Goal: Task Accomplishment & Management: Manage account settings

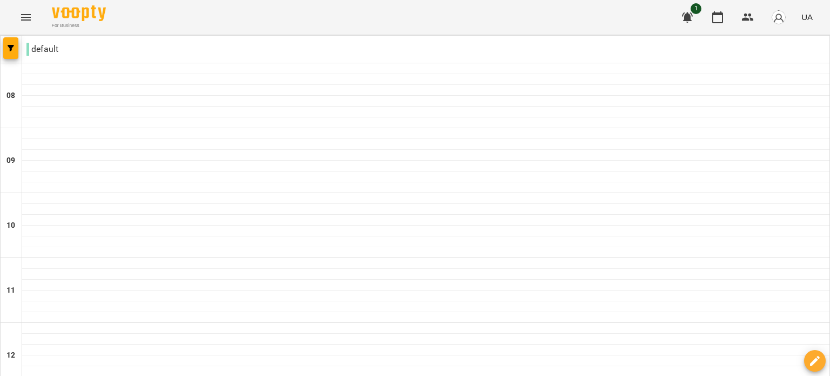
scroll to position [445, 0]
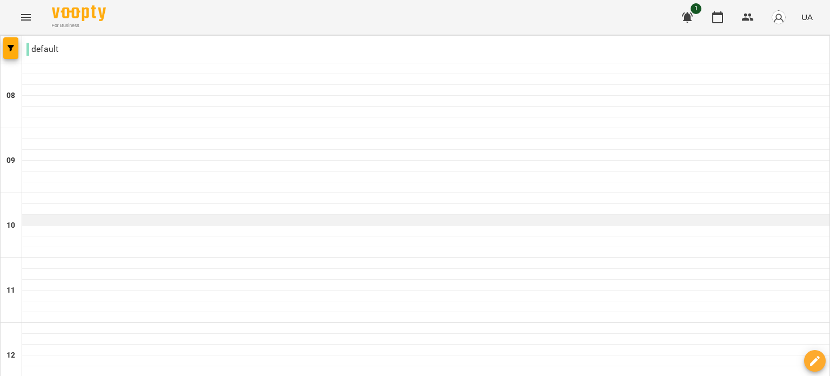
scroll to position [460, 0]
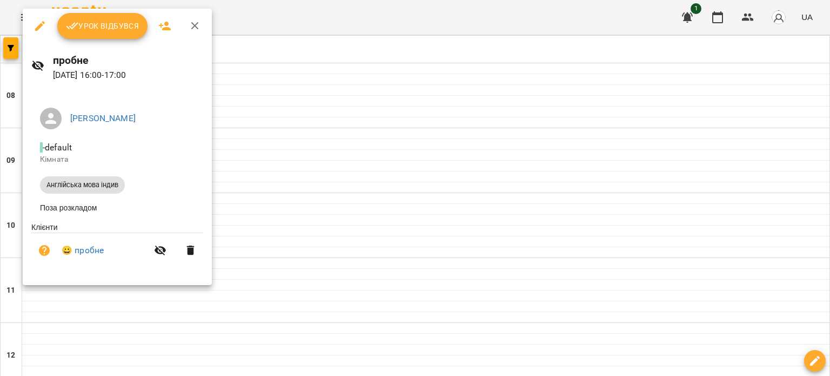
click at [113, 21] on span "Урок відбувся" at bounding box center [102, 25] width 73 height 13
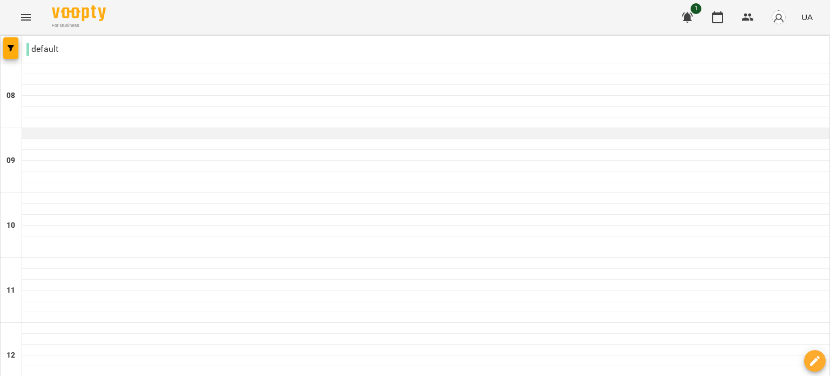
scroll to position [389, 0]
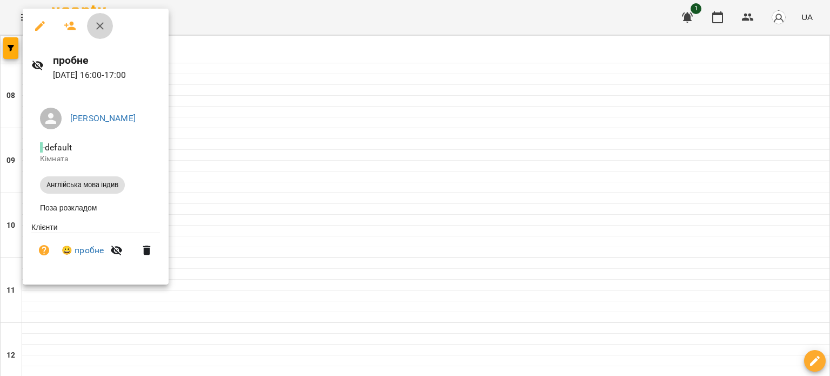
click at [99, 22] on icon "button" at bounding box center [99, 25] width 13 height 13
